Goal: Information Seeking & Learning: Check status

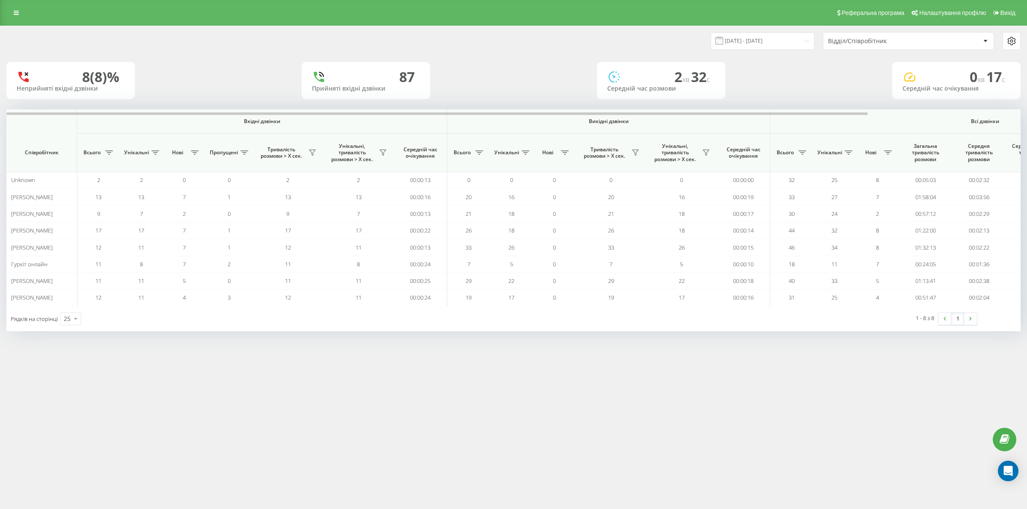
drag, startPoint x: 699, startPoint y: 431, endPoint x: 692, endPoint y: 431, distance: 6.8
click at [699, 432] on div "Реферальна програма Налаштування профілю Вихід 20.08.2025 - 20.08.2025 Відділ/С…" at bounding box center [513, 254] width 1027 height 509
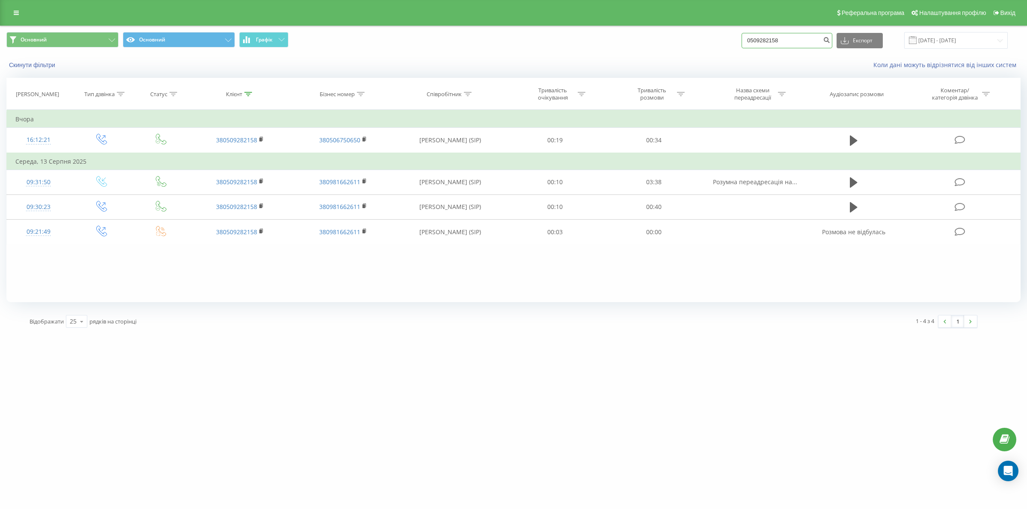
drag, startPoint x: 684, startPoint y: 48, endPoint x: 728, endPoint y: 70, distance: 49.2
click at [620, 55] on div "Основний Основний Графік 0509282158 Експорт .csv .xls .xlsx 19.05.2025 - 19.08.…" at bounding box center [513, 50] width 1026 height 49
paste input "353954"
type input "0503539548"
click at [830, 41] on icon "submit" at bounding box center [826, 38] width 7 height 5
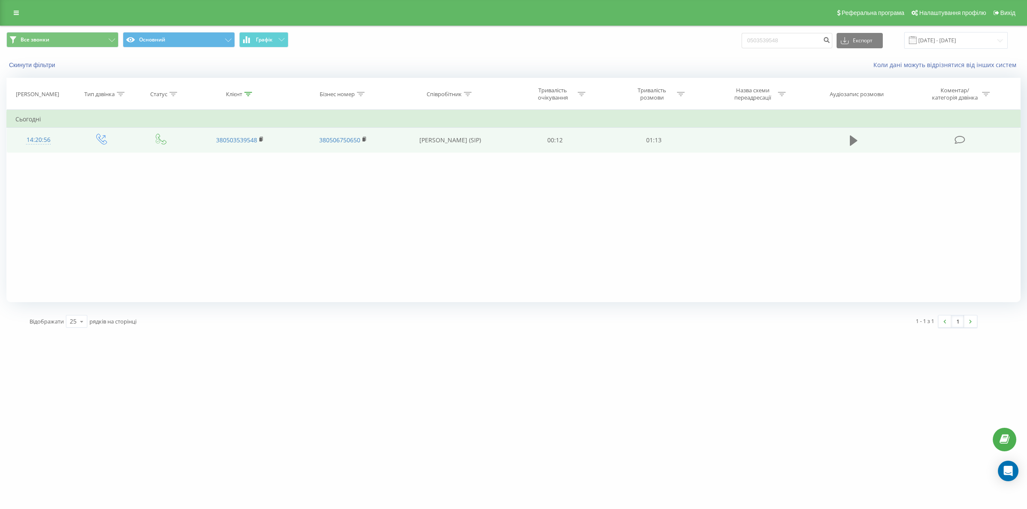
click at [850, 137] on icon at bounding box center [854, 141] width 8 height 12
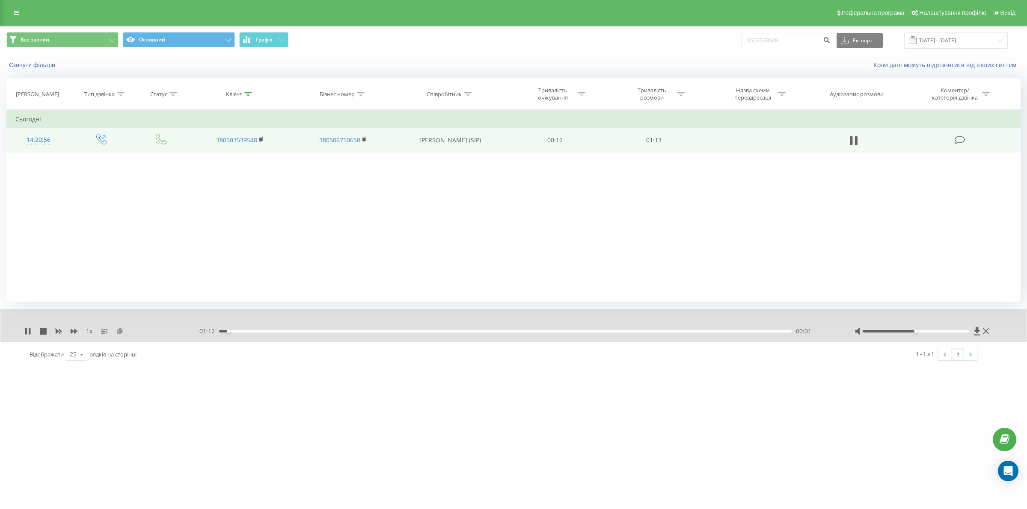
click at [121, 332] on icon at bounding box center [119, 331] width 7 height 6
click at [24, 330] on icon at bounding box center [27, 331] width 7 height 7
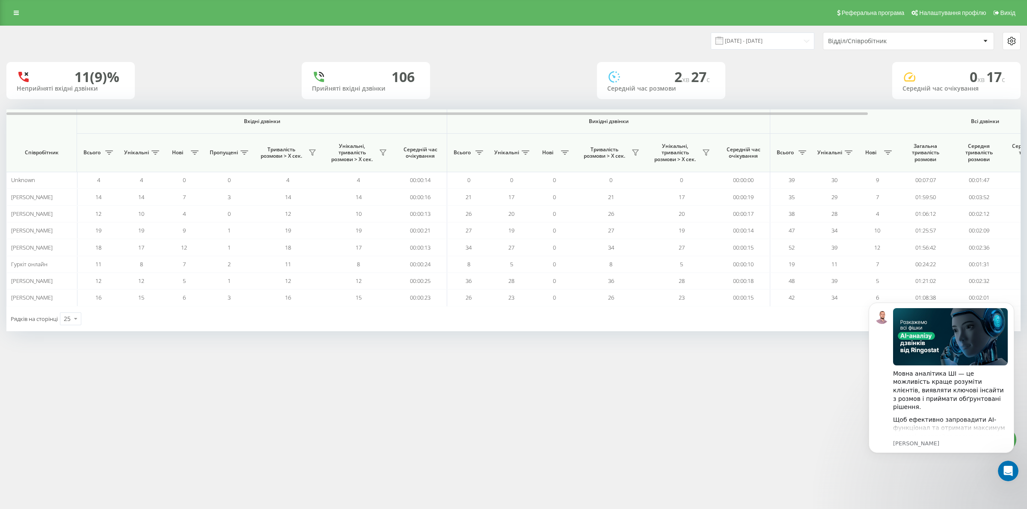
click at [639, 456] on div "Реферальна програма Налаштування профілю Вихід 20.08.2025 - 20.08.2025 Відділ/С…" at bounding box center [513, 254] width 1027 height 509
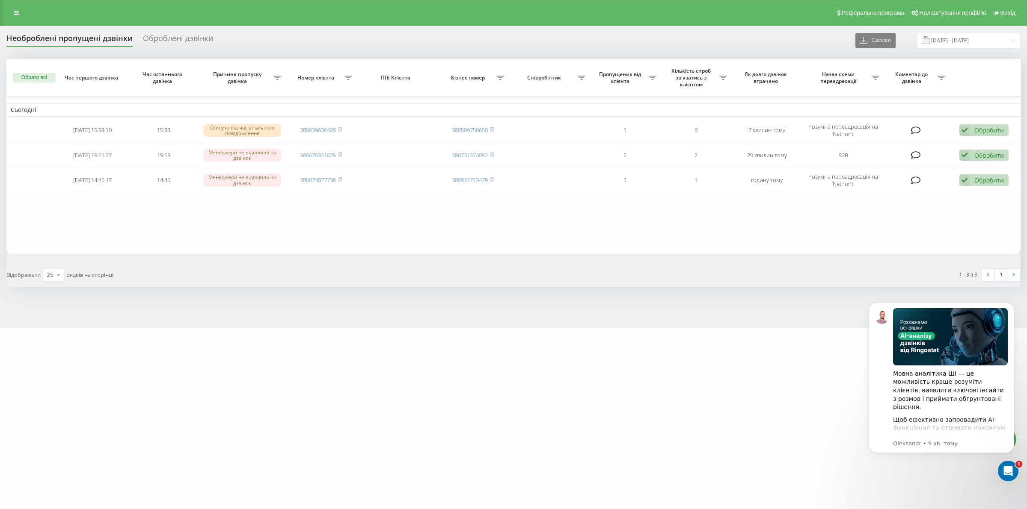
drag, startPoint x: 634, startPoint y: 387, endPoint x: 632, endPoint y: 383, distance: 4.5
click at [634, 384] on div "[DOMAIN_NAME] Проекти [DOMAIN_NAME] Дашборд Центр звернень Журнал дзвінків Журн…" at bounding box center [513, 254] width 1027 height 509
